Goal: Task Accomplishment & Management: Manage account settings

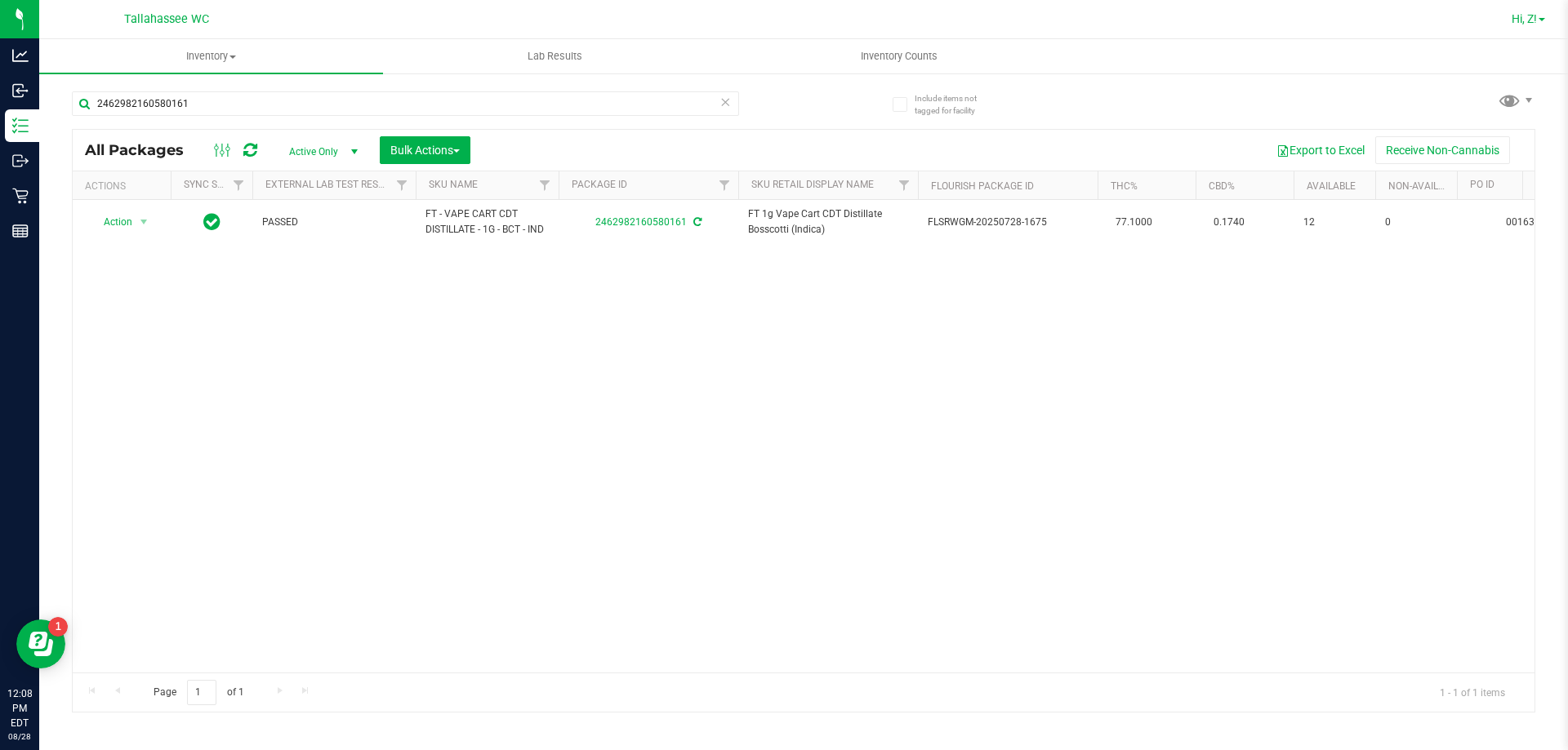
click at [1511, 21] on span "Hi, Z!" at bounding box center [1523, 18] width 25 height 13
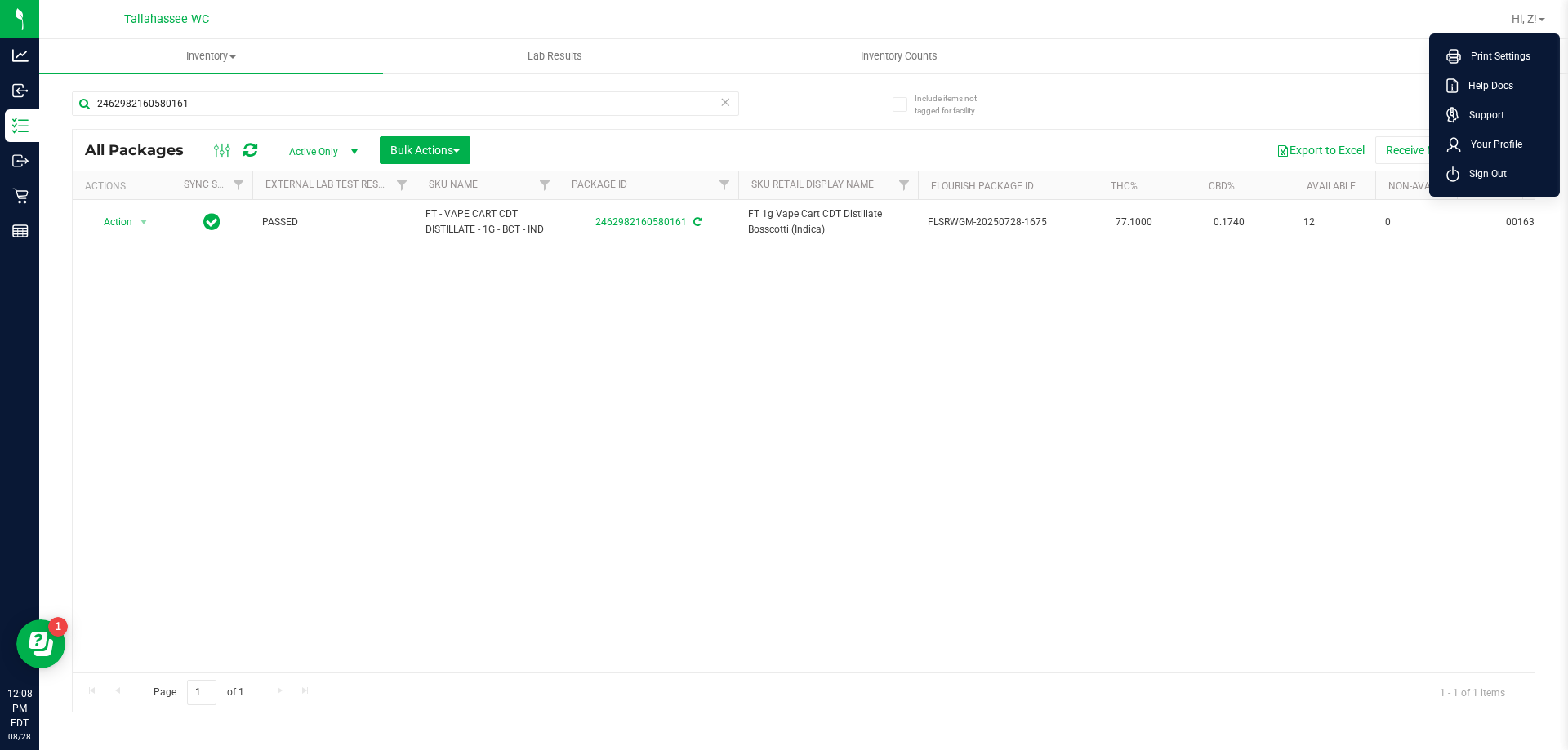
click at [1472, 187] on li "Sign Out" at bounding box center [1494, 174] width 123 height 29
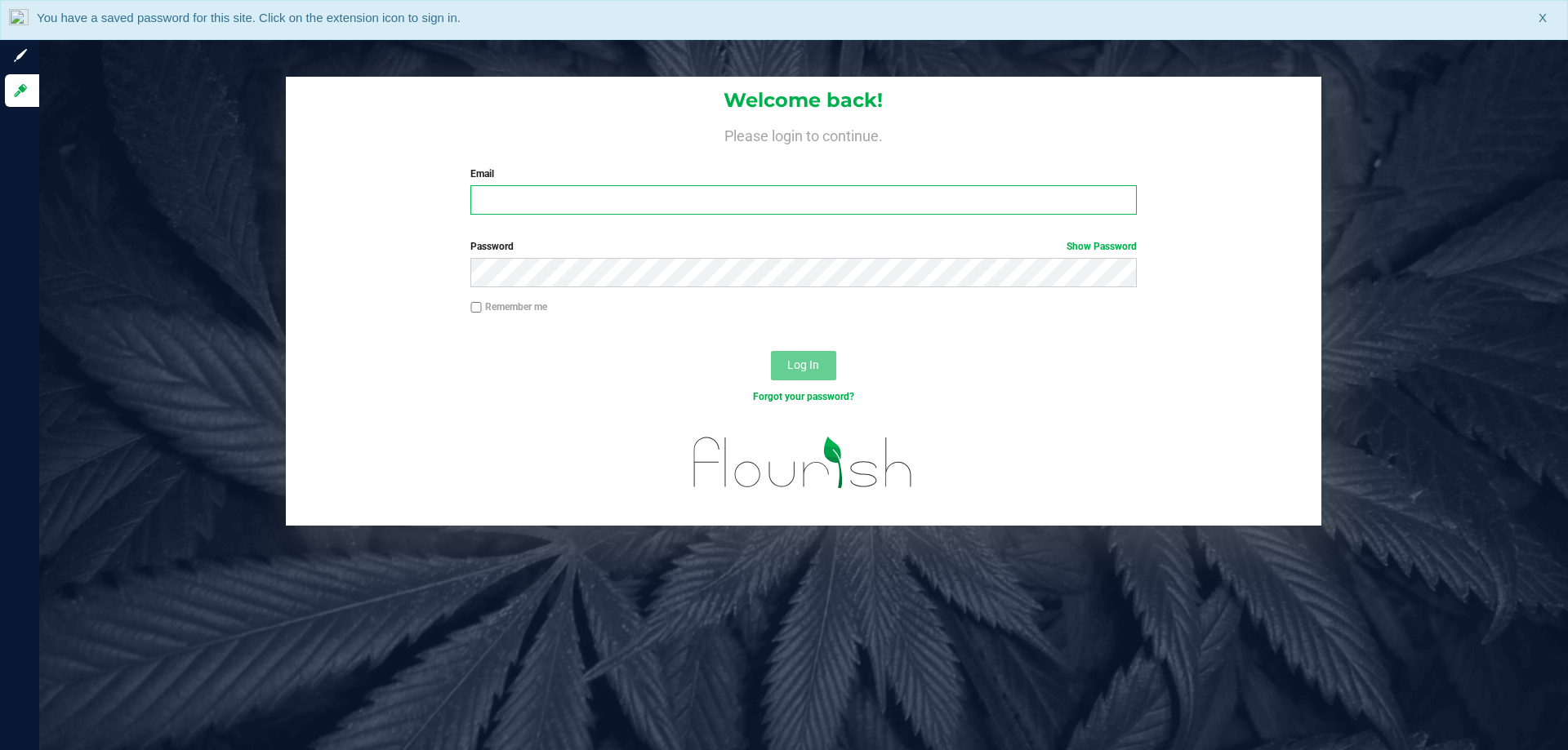
click at [655, 204] on input "Email" at bounding box center [802, 200] width 665 height 29
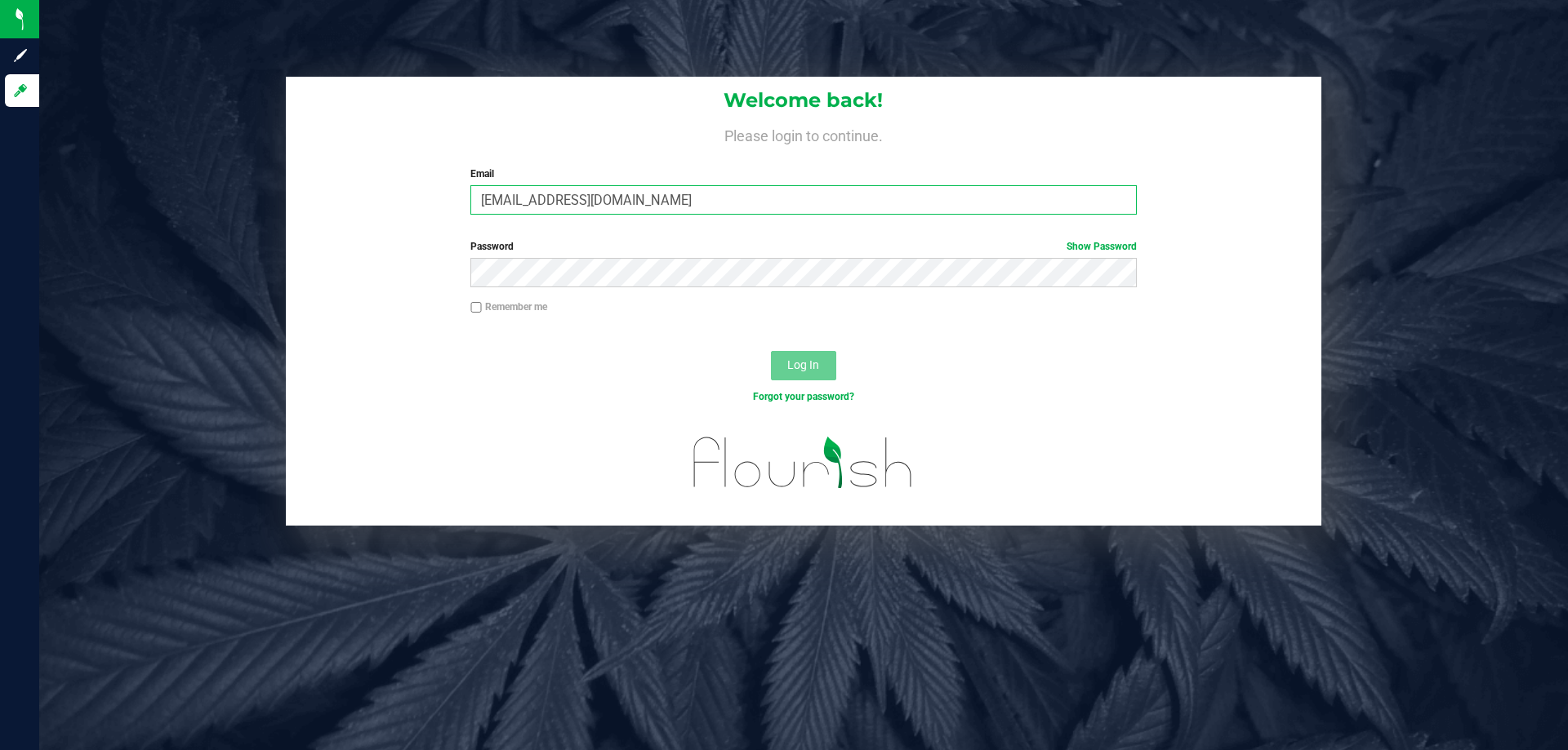
type input "cedwards@liveparallel.com"
click at [771, 351] on button "Log In" at bounding box center [803, 366] width 65 height 29
